Goal: Information Seeking & Learning: Learn about a topic

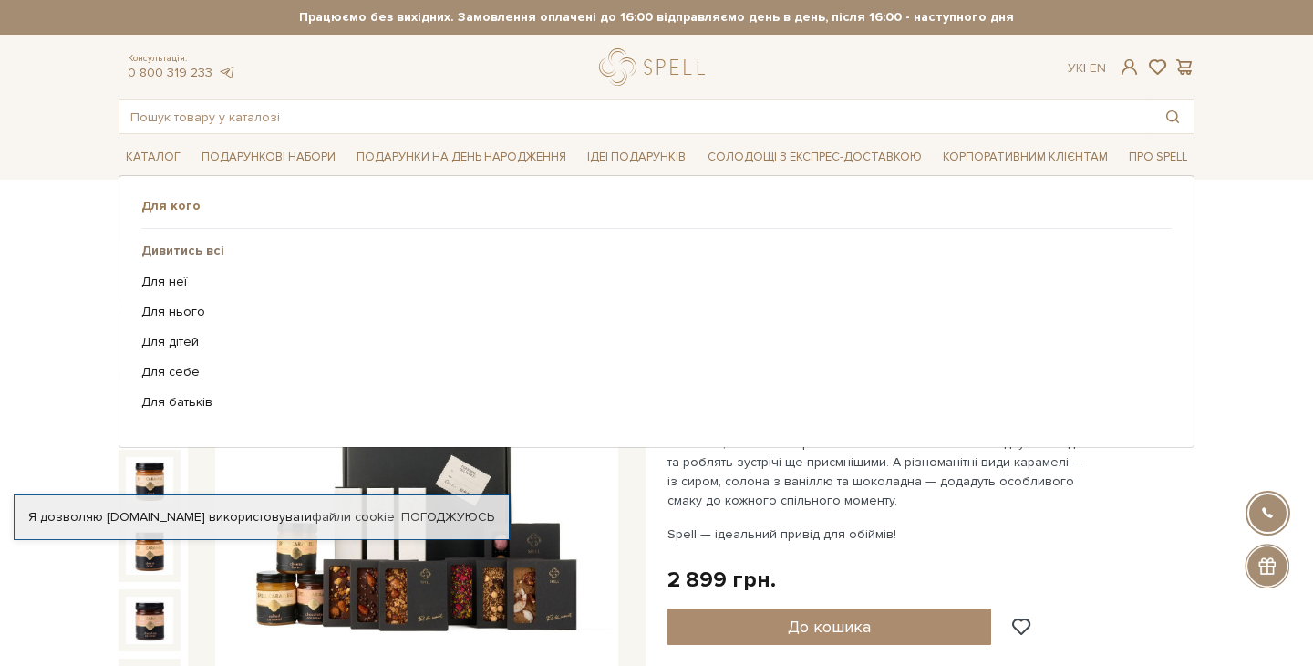
scroll to position [151, 0]
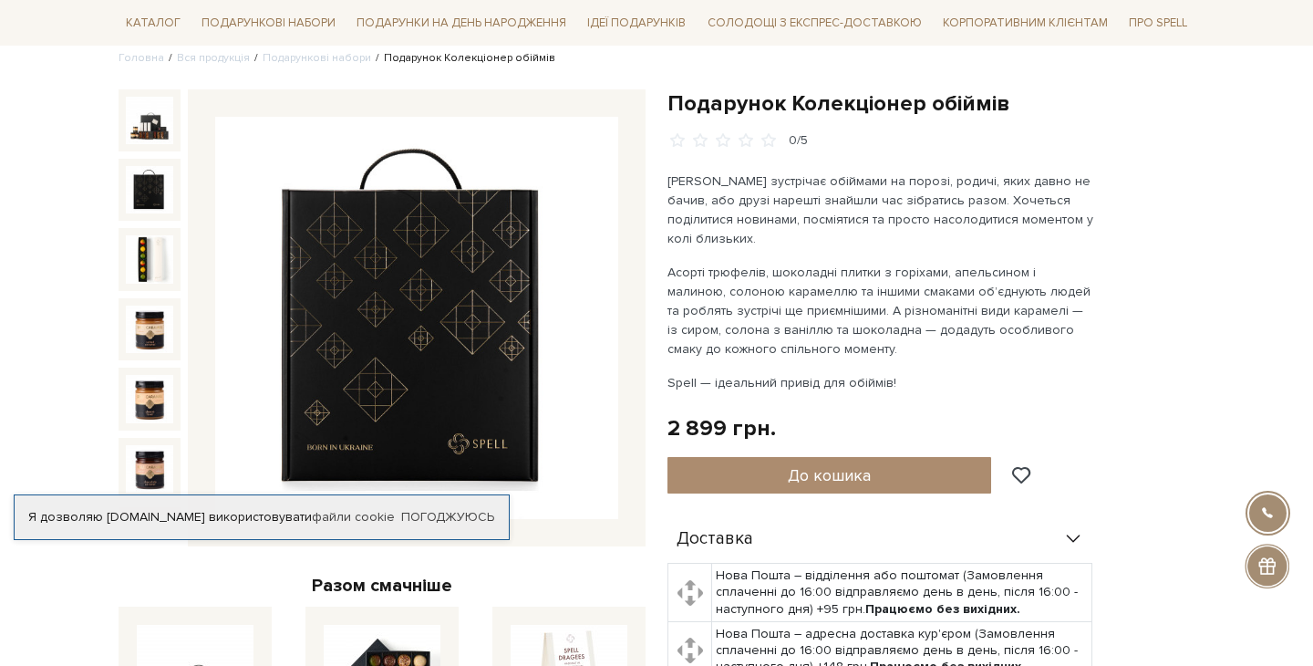
click at [145, 184] on img at bounding box center [149, 189] width 47 height 47
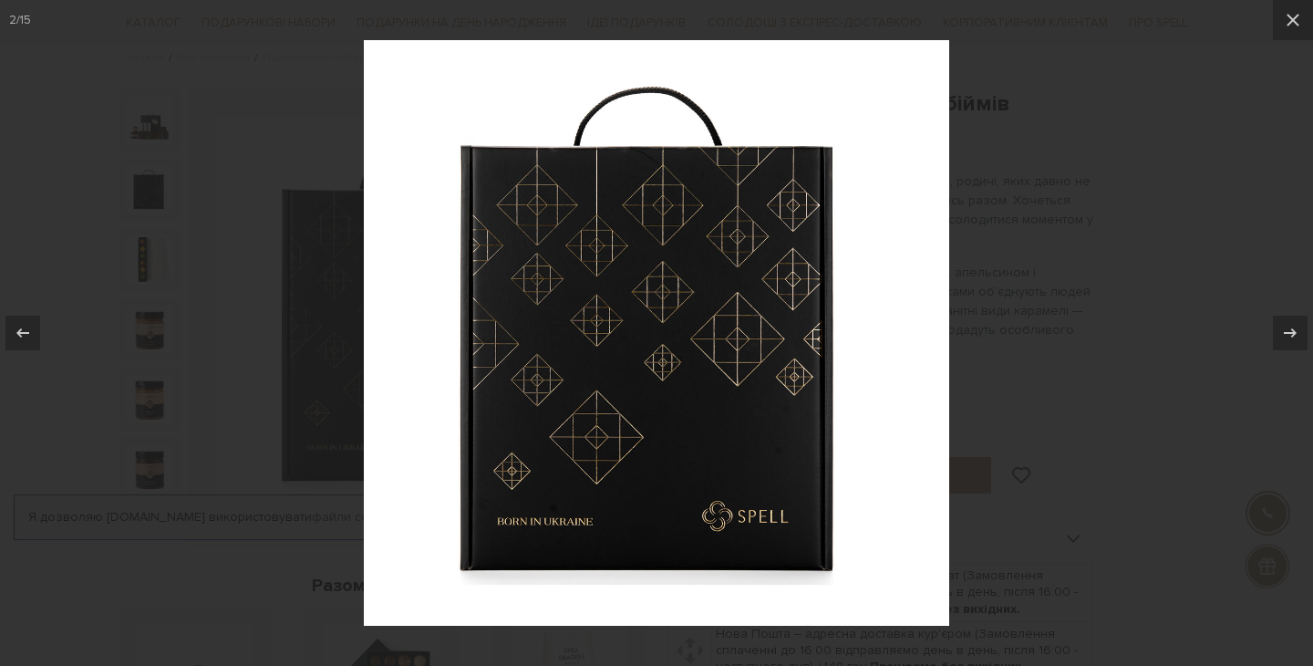
click at [154, 271] on div at bounding box center [656, 333] width 1313 height 666
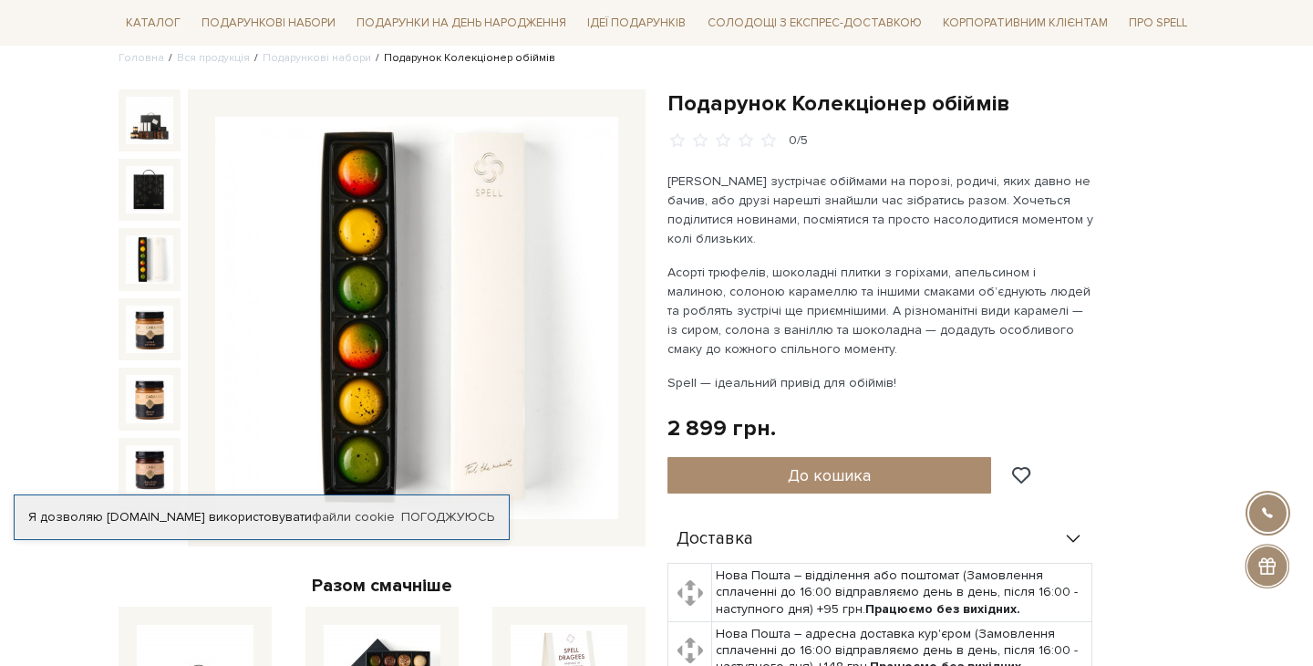
click at [154, 257] on img at bounding box center [149, 258] width 47 height 47
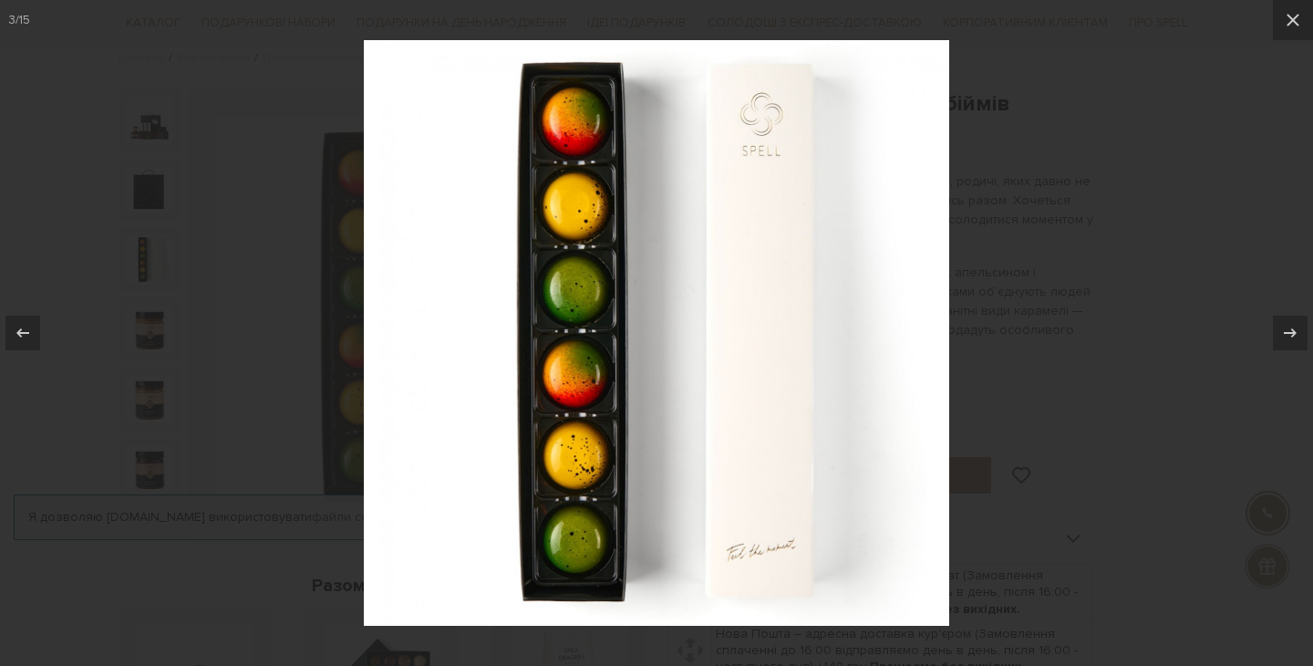
click at [154, 294] on div at bounding box center [656, 333] width 1313 height 666
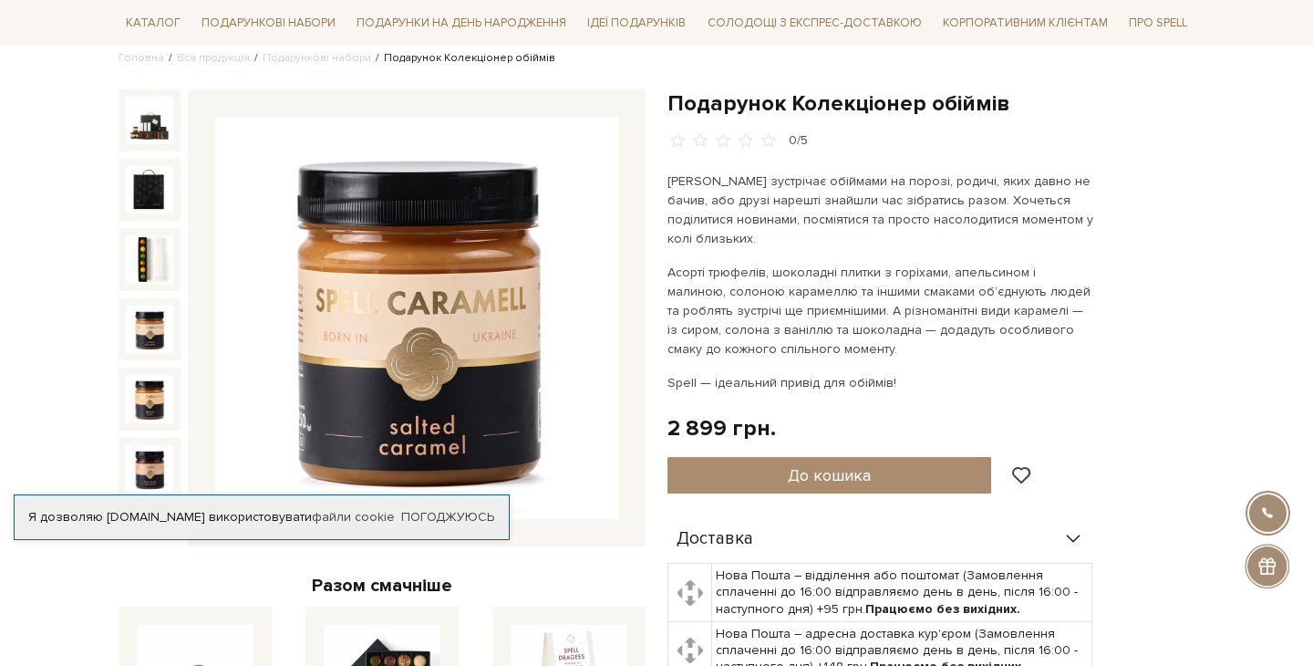
click at [153, 318] on img at bounding box center [149, 328] width 47 height 47
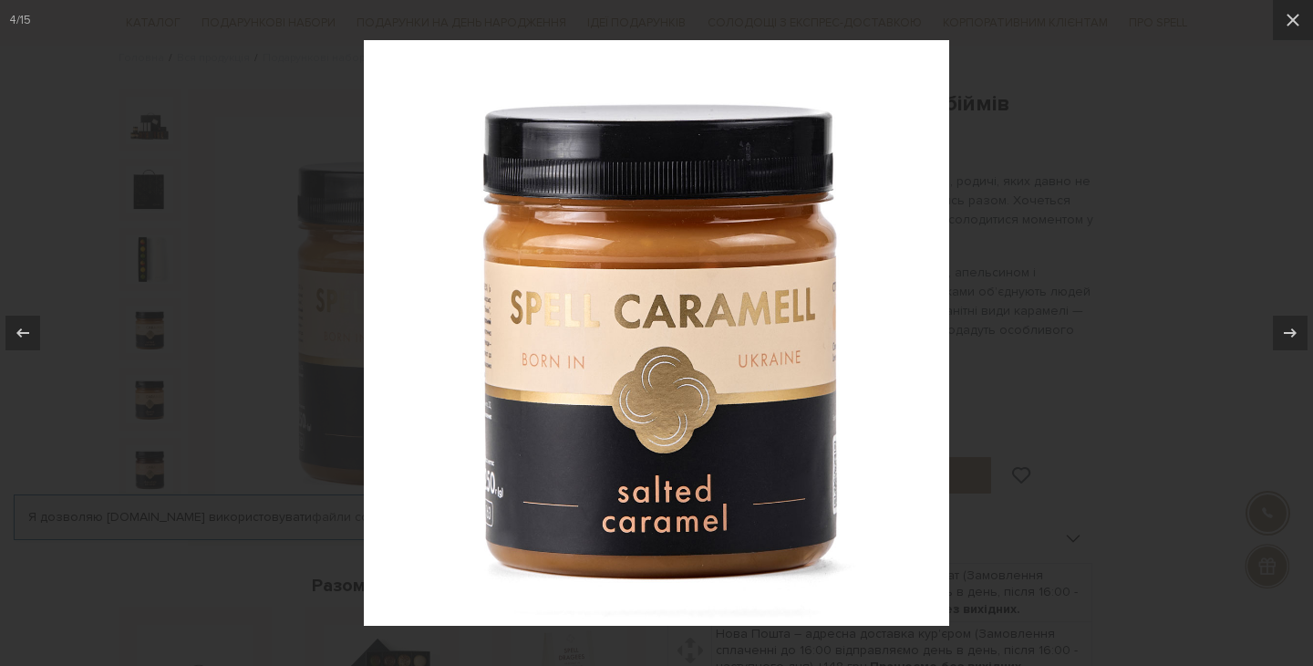
click at [153, 318] on div at bounding box center [656, 333] width 1313 height 666
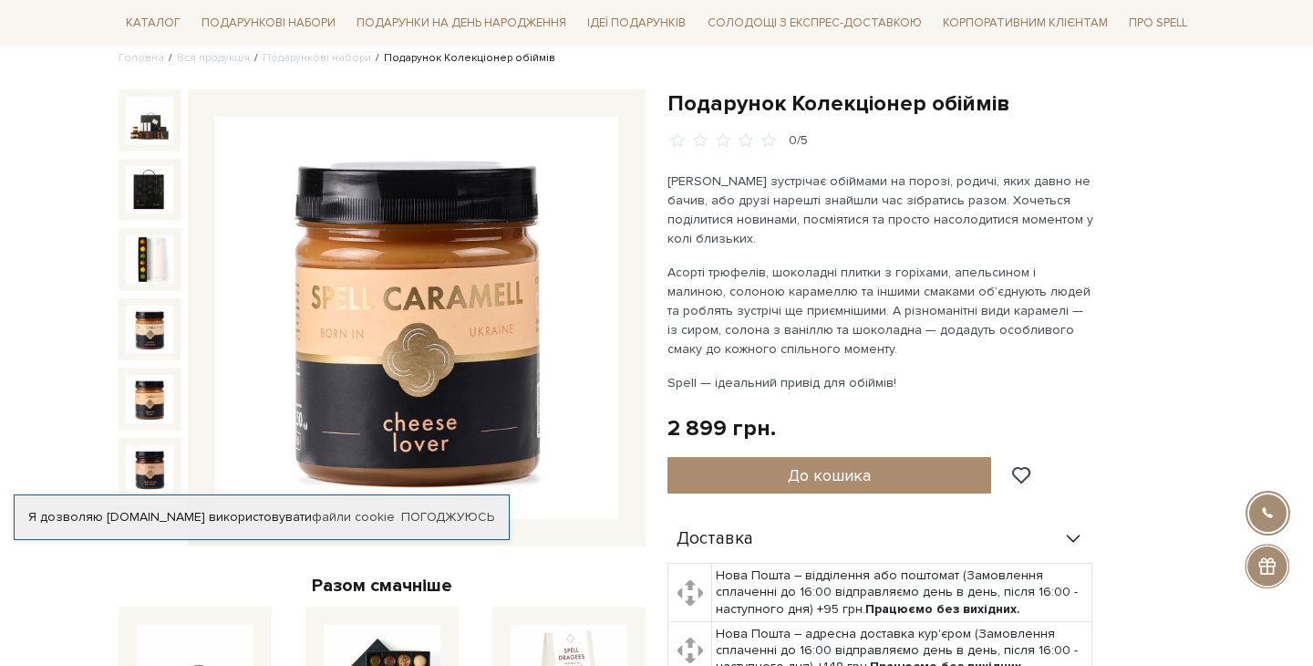
click at [149, 378] on img at bounding box center [149, 398] width 47 height 47
